Goal: Task Accomplishment & Management: Manage account settings

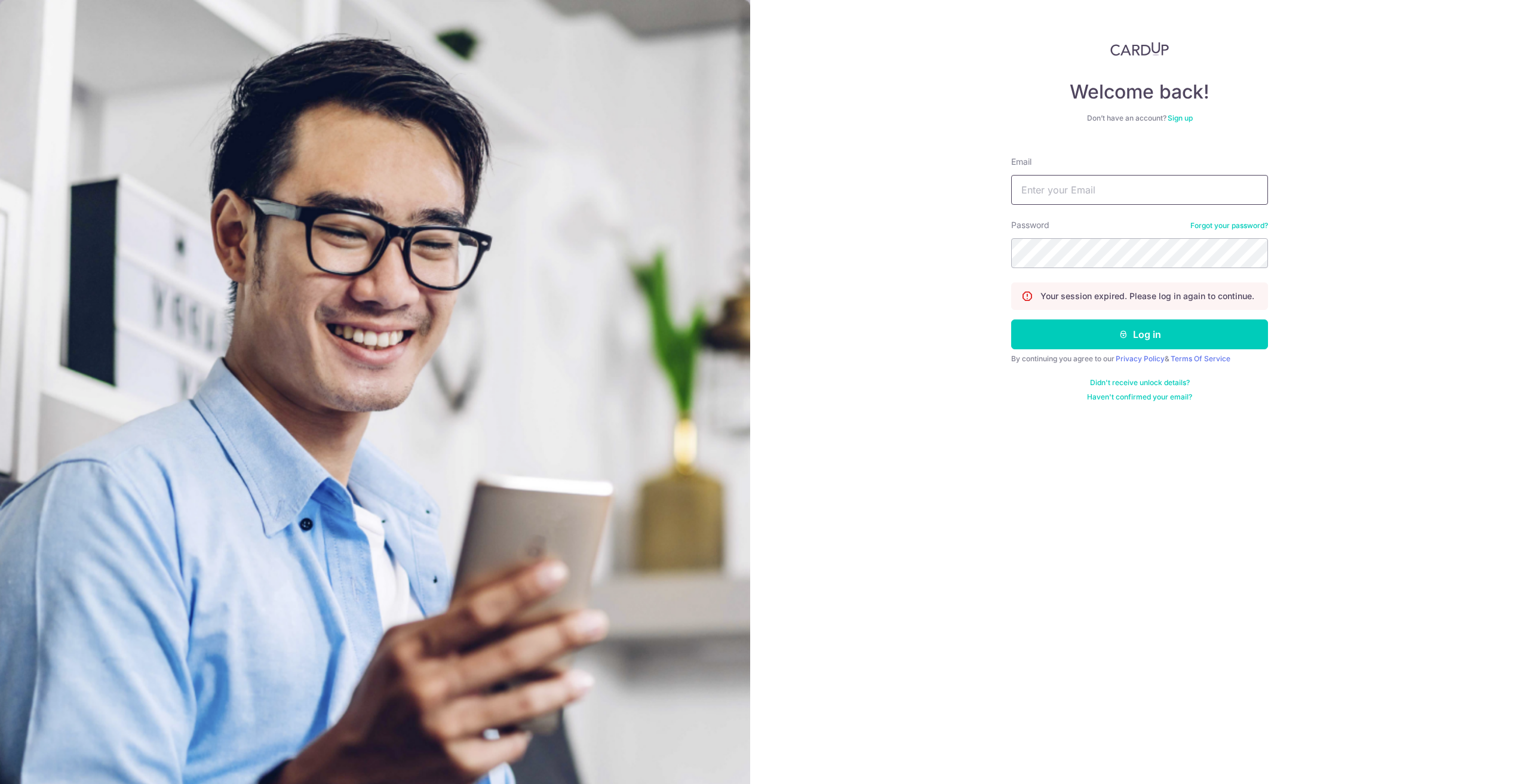
type input "[PERSON_NAME][EMAIL_ADDRESS][PERSON_NAME][DOMAIN_NAME]"
click at [0, 783] on com-1password-button at bounding box center [0, 784] width 0 height 0
click at [1155, 256] on body "Welcome back! Don’t have an account? Sign up Email reuben.a.lopez@gmail.com Pas…" at bounding box center [764, 392] width 1529 height 784
click at [1417, 264] on div "Welcome back! Don’t have an account? Sign up Email reuben.a.lopez@gmail.com Pas…" at bounding box center [1139, 392] width 779 height 784
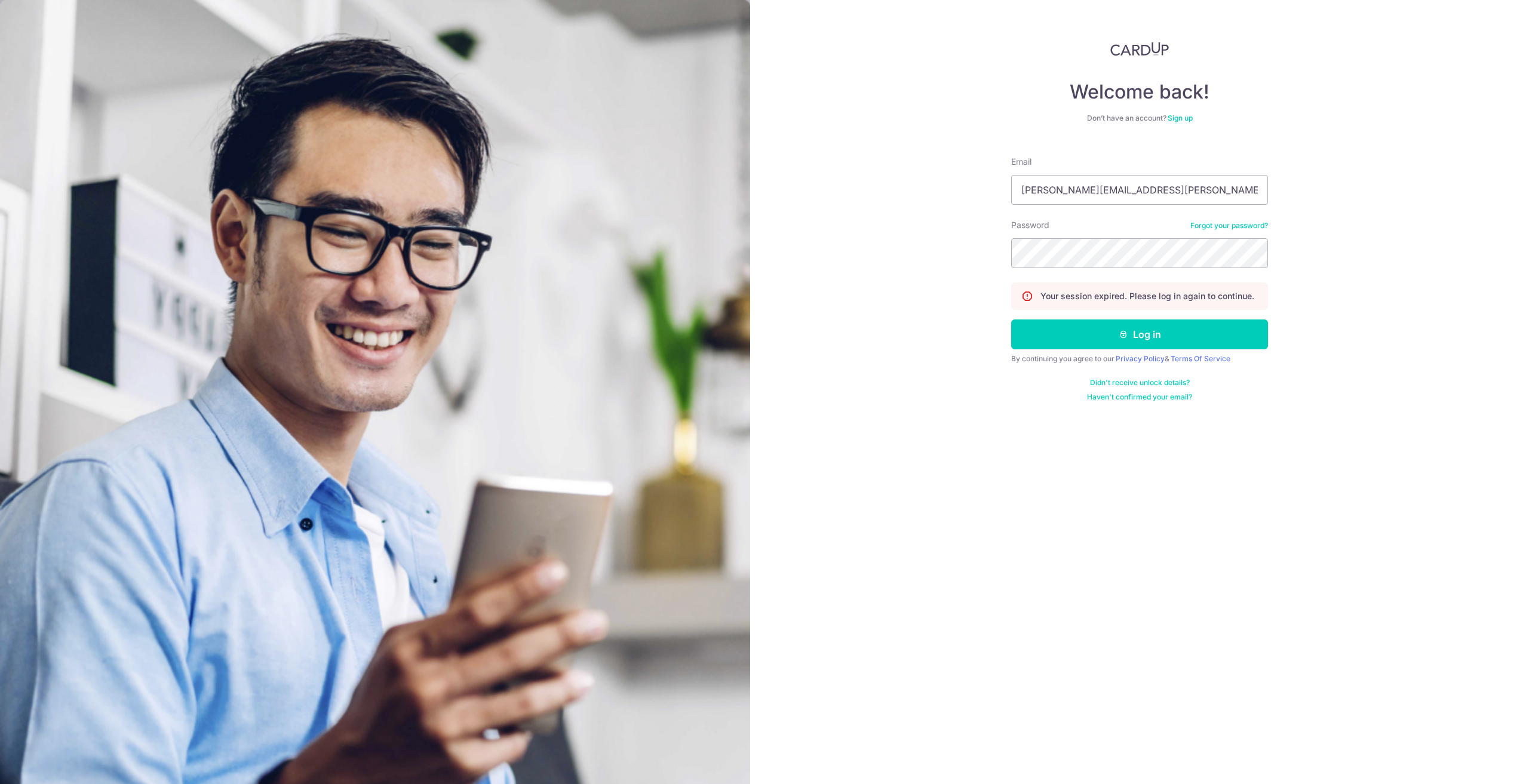
click at [1323, 335] on div "Welcome back! Don’t have an account? Sign up Email reuben.a.lopez@gmail.com Pas…" at bounding box center [1139, 392] width 779 height 784
click at [1194, 331] on button "Log in" at bounding box center [1139, 334] width 256 height 30
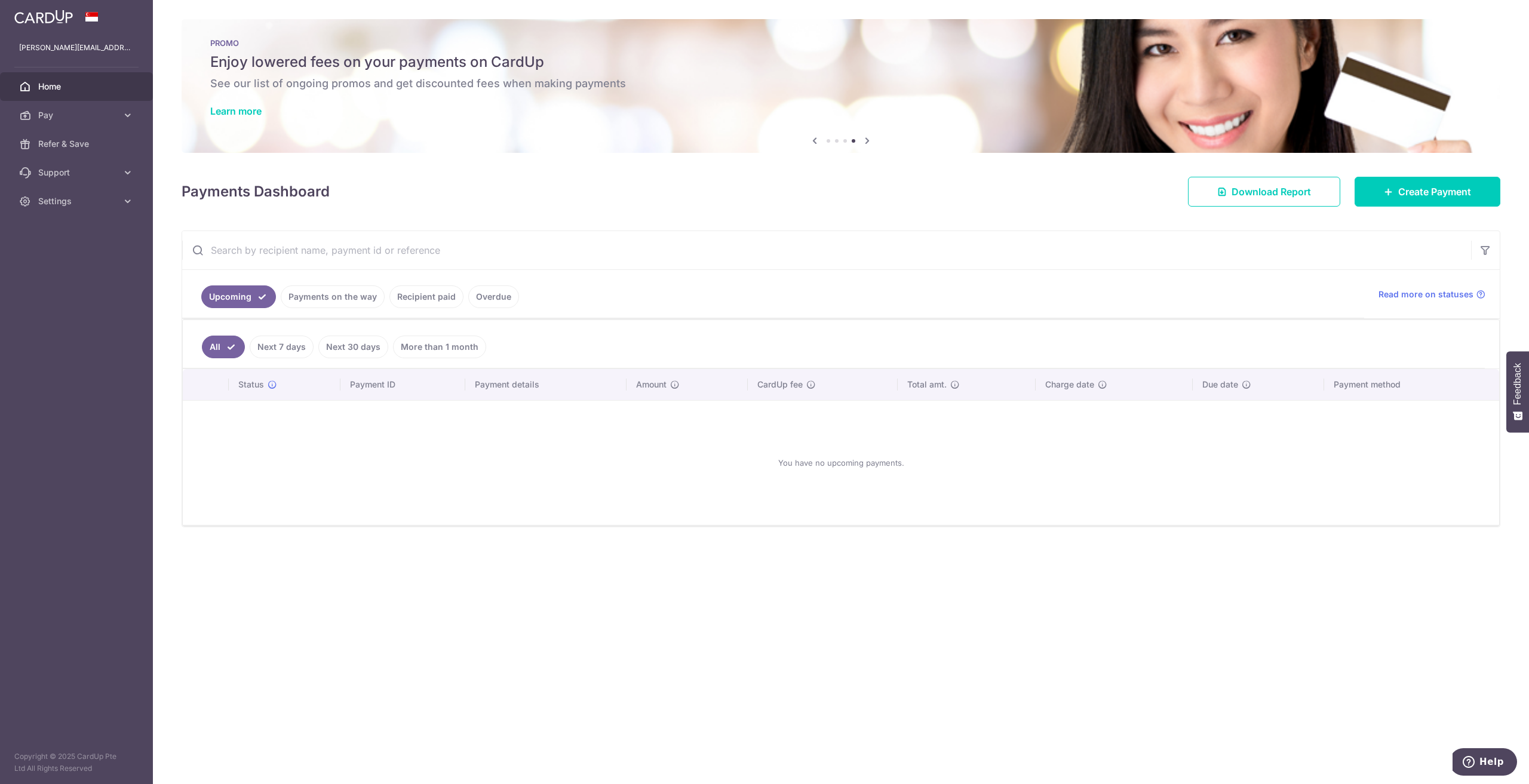
click at [420, 291] on link "Recipient paid" at bounding box center [426, 297] width 74 height 22
click at [73, 112] on span "Pay" at bounding box center [77, 115] width 79 height 12
click at [81, 180] on link "Recipients" at bounding box center [77, 172] width 153 height 29
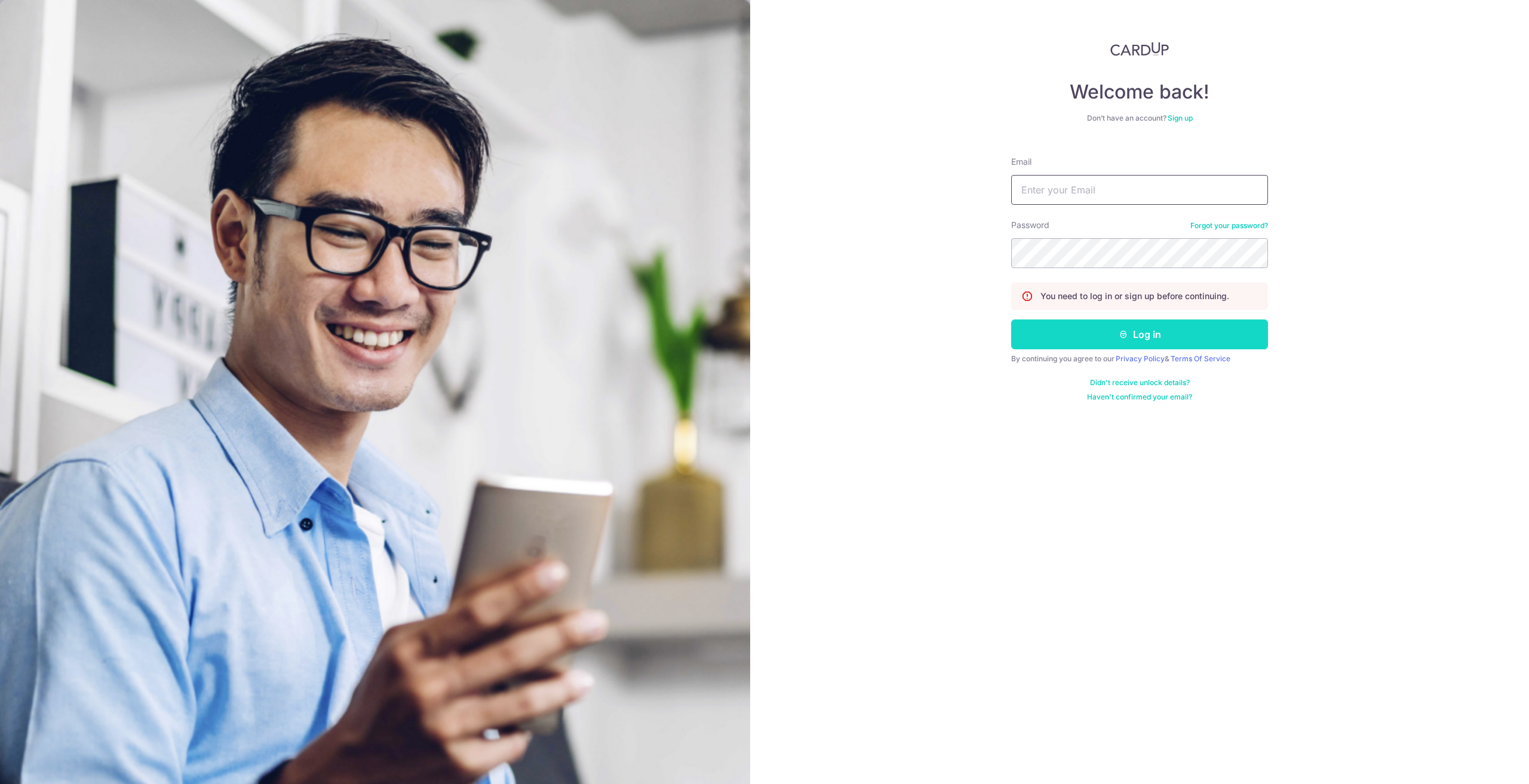
type input "[PERSON_NAME][EMAIL_ADDRESS][PERSON_NAME][DOMAIN_NAME]"
click at [1170, 339] on button "Log in" at bounding box center [1139, 334] width 256 height 30
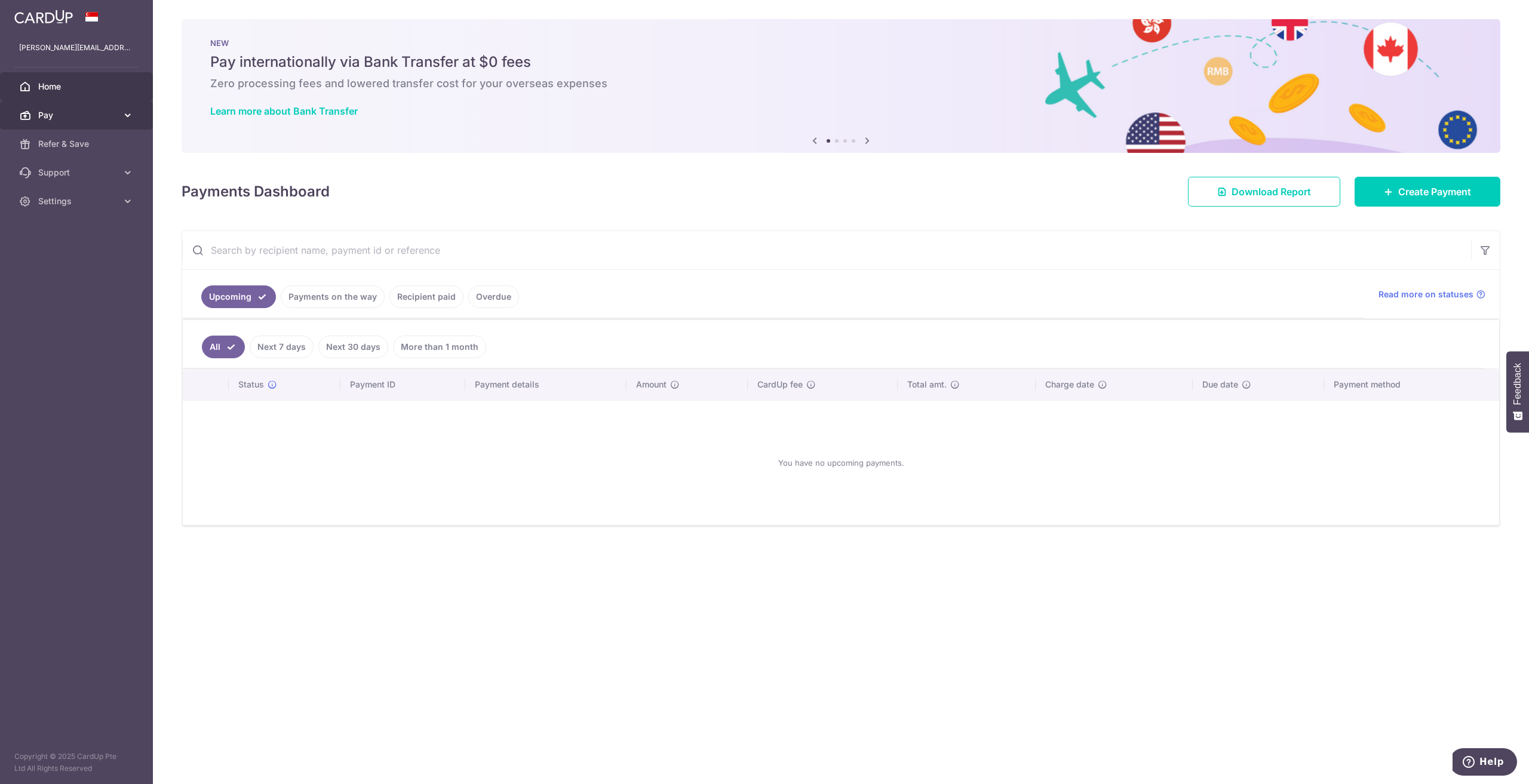
click at [57, 116] on span "Pay" at bounding box center [77, 115] width 79 height 12
click at [65, 177] on span "Recipients" at bounding box center [77, 172] width 79 height 12
